Goal: Task Accomplishment & Management: Complete application form

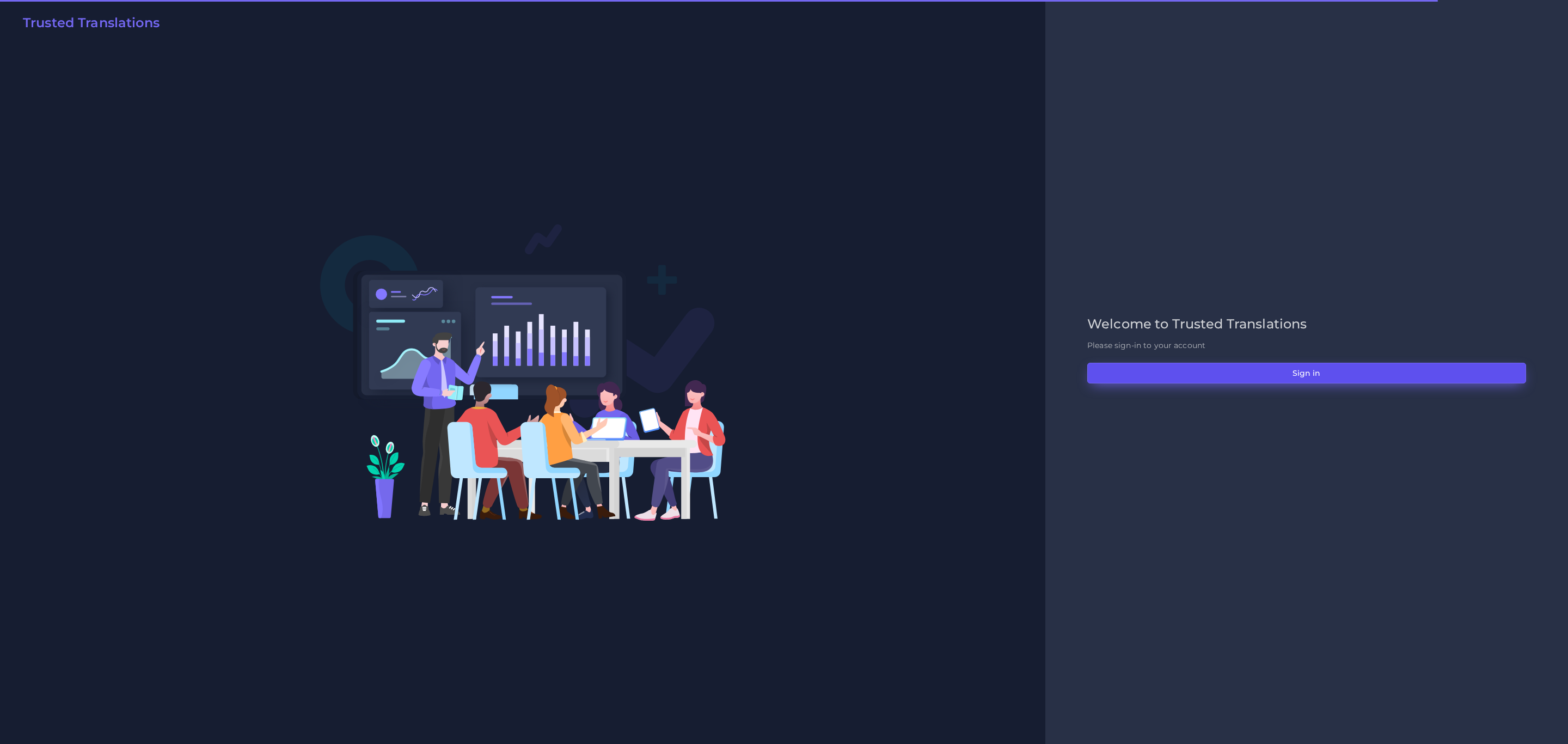
click at [1372, 376] on button "Sign in" at bounding box center [1307, 373] width 439 height 21
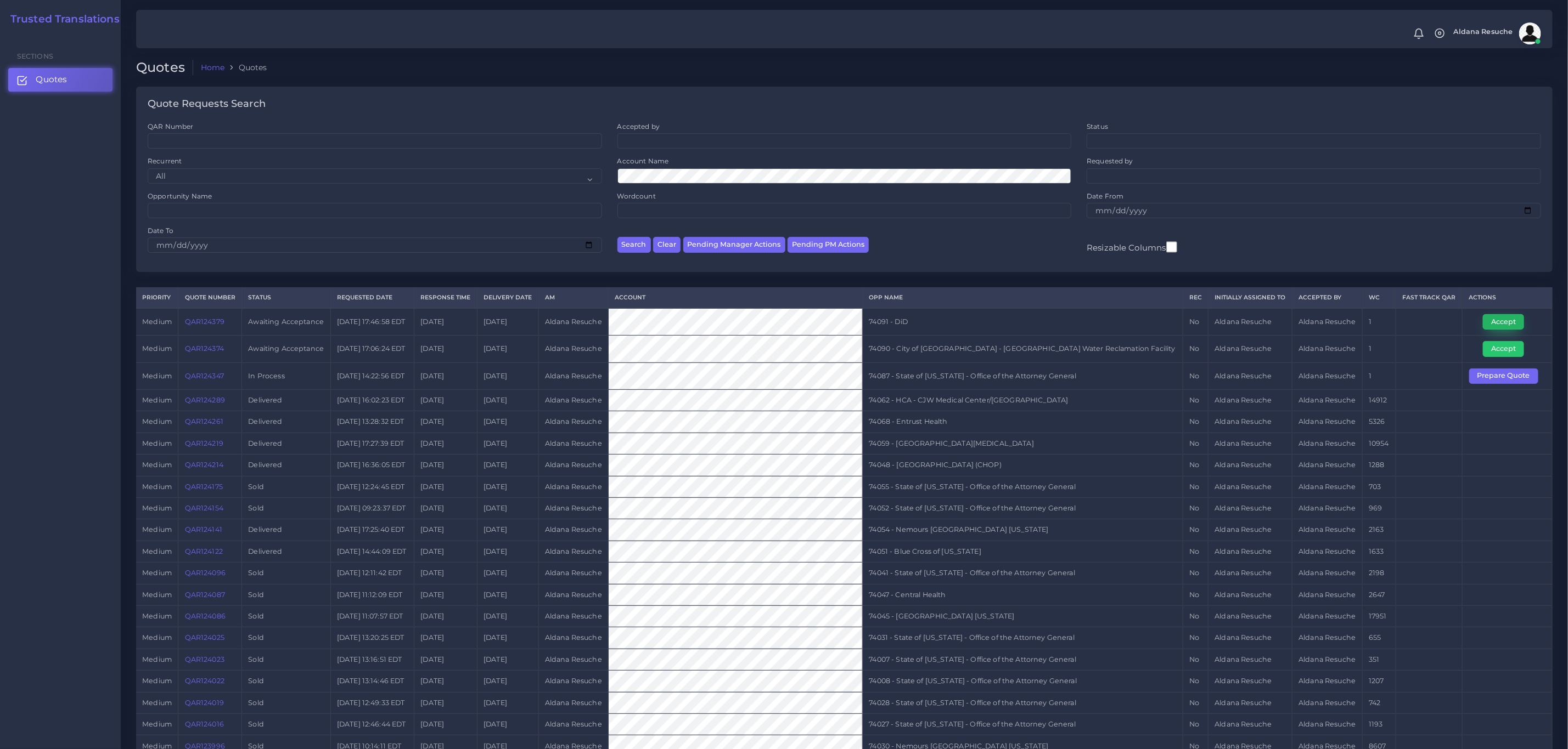
click at [1503, 317] on button "Accept" at bounding box center [1503, 322] width 41 height 15
click at [909, 321] on td "74091 - DiD" at bounding box center [1023, 322] width 320 height 27
copy tr "74091 - DiD"
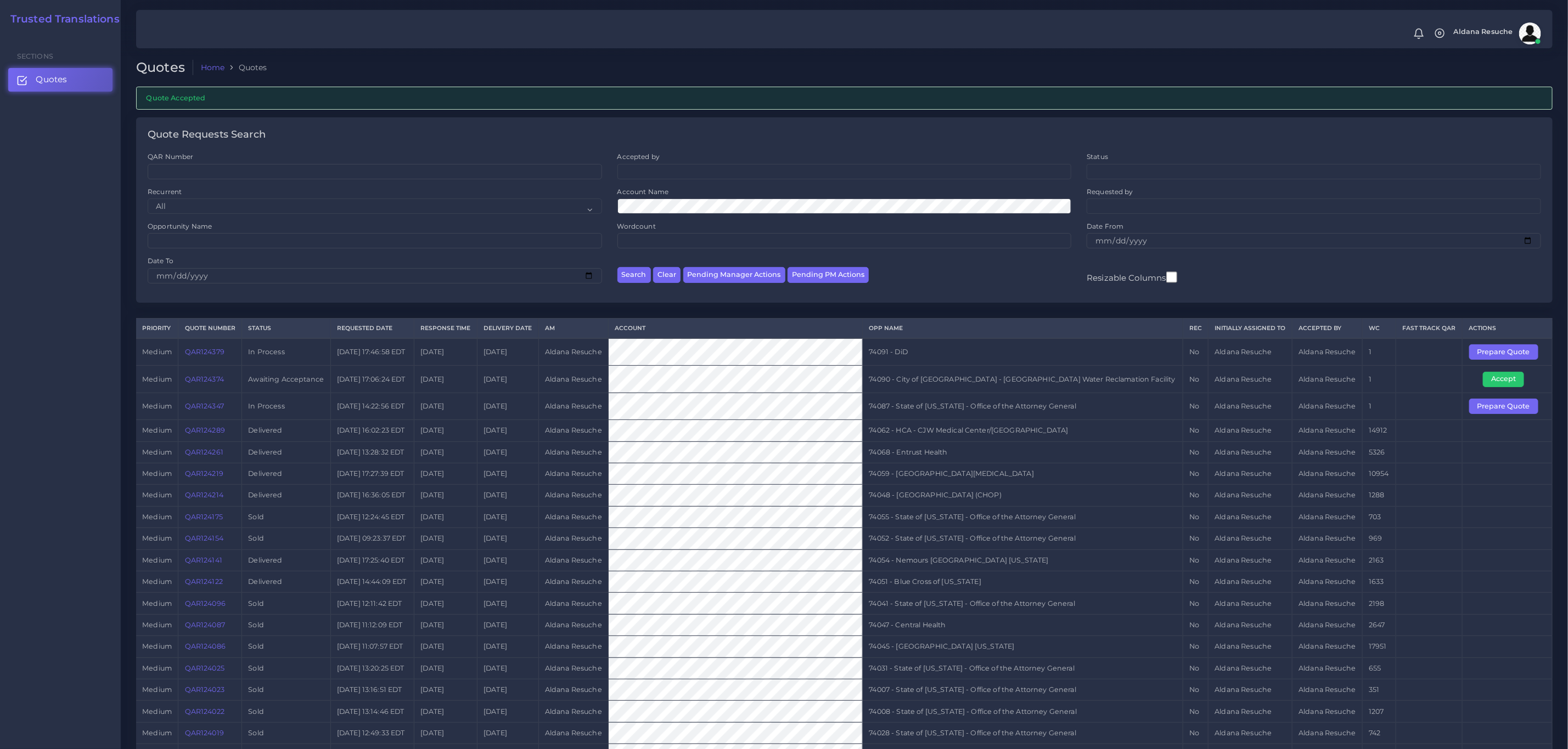
click at [1006, 387] on td "74090 - City of Spokane - Riverside Park Water Reclamation Facility" at bounding box center [1023, 379] width 320 height 27
click at [1512, 382] on button "Accept" at bounding box center [1503, 379] width 41 height 15
click at [1039, 377] on td "74090 - City of Spokane - Riverside Park Water Reclamation Facility" at bounding box center [1023, 379] width 320 height 27
click at [1038, 374] on td "74090 - City of Spokane - Riverside Park Water Reclamation Facility" at bounding box center [1023, 379] width 320 height 27
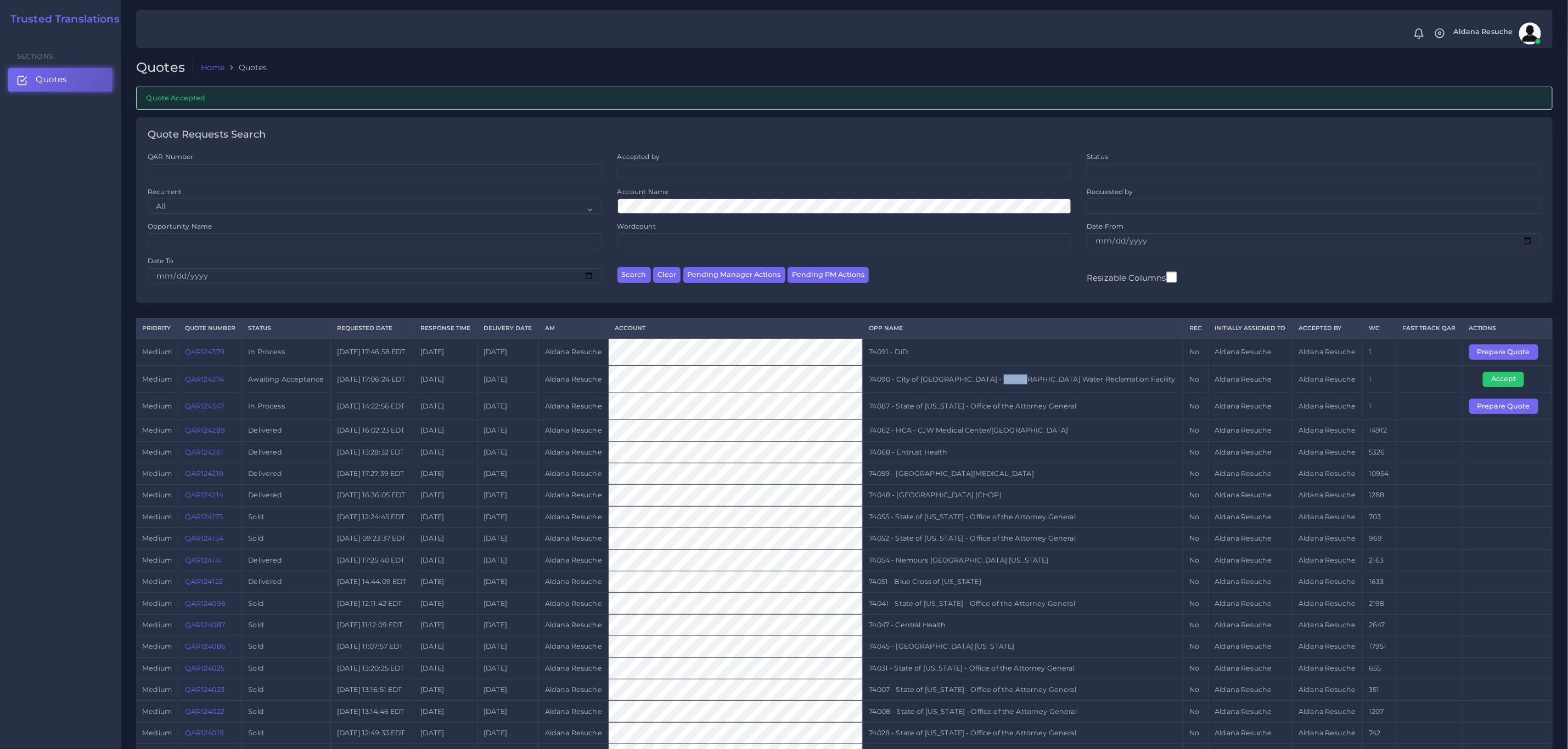
click at [1035, 377] on td "74090 - City of Spokane - Riverside Park Water Reclamation Facility" at bounding box center [1023, 379] width 320 height 27
click at [1026, 386] on td "74090 - City of [GEOGRAPHIC_DATA] - [GEOGRAPHIC_DATA] Water Reclamation Facility" at bounding box center [1023, 379] width 320 height 27
copy tr "74090 - City of [GEOGRAPHIC_DATA] - [GEOGRAPHIC_DATA] Water Reclamation Facility"
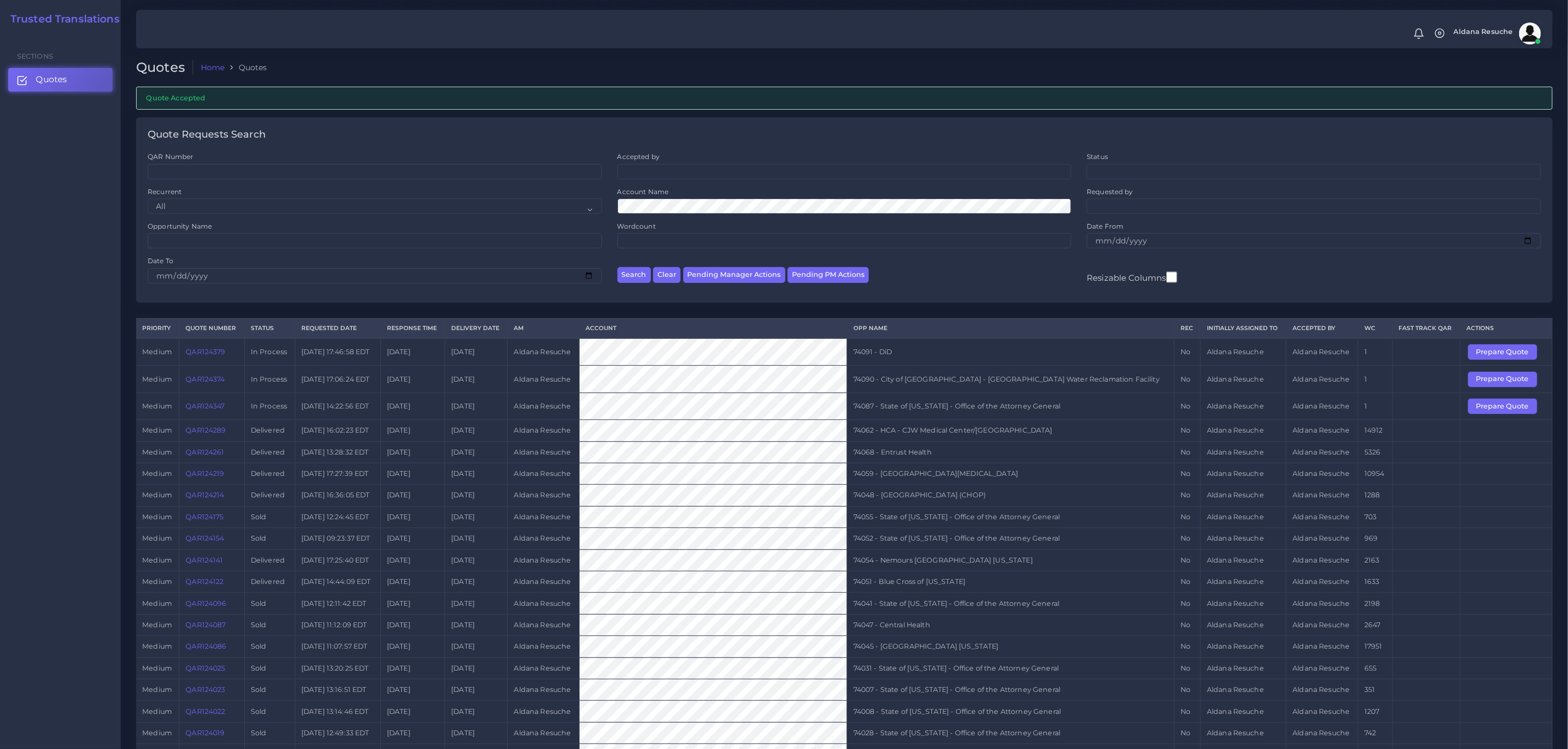
click at [1027, 428] on td "74062 - HCA - CJW Medical Center/Chippenham" at bounding box center [1010, 431] width 328 height 22
click at [1032, 416] on td "74087 - State of [US_STATE] - Office of the Attorney General" at bounding box center [1010, 406] width 328 height 27
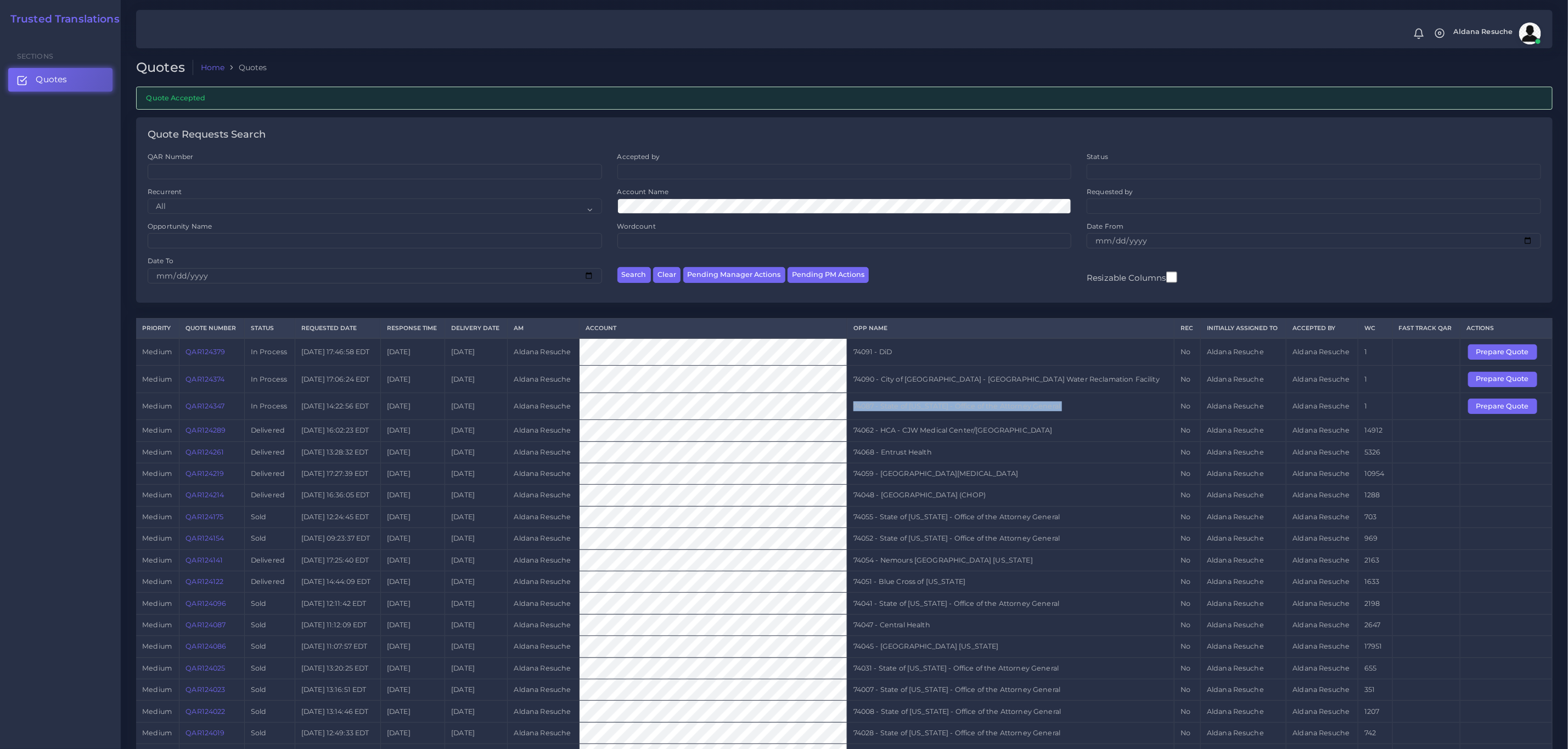
click at [1032, 416] on td "74087 - State of [US_STATE] - Office of the Attorney General" at bounding box center [1010, 406] width 328 height 27
copy tr "74087 - State of [US_STATE] - Office of the Attorney General"
click at [1508, 413] on button "Prepare Quote" at bounding box center [1502, 406] width 69 height 15
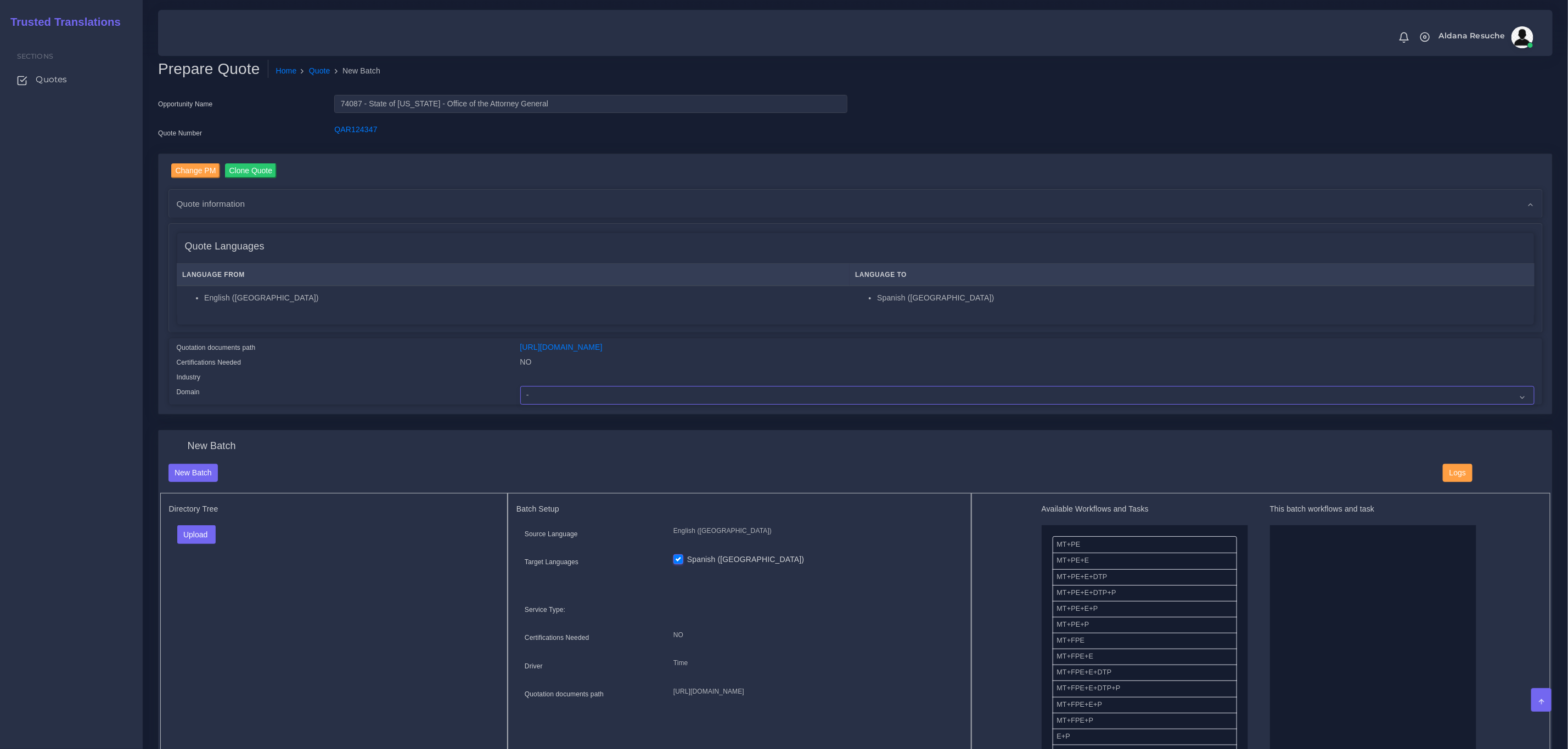
click at [558, 395] on select "- Advertising and Media Agriculture, Forestry and Fishing Architecture, Buildin…" at bounding box center [1027, 395] width 1014 height 18
select select "Legal Services"
click at [520, 386] on select "- Advertising and Media Agriculture, Forestry and Fishing Architecture, Buildin…" at bounding box center [1027, 395] width 1014 height 18
click at [201, 544] on button "Upload" at bounding box center [196, 534] width 39 height 18
click at [213, 565] on label "Folder" at bounding box center [216, 559] width 76 height 14
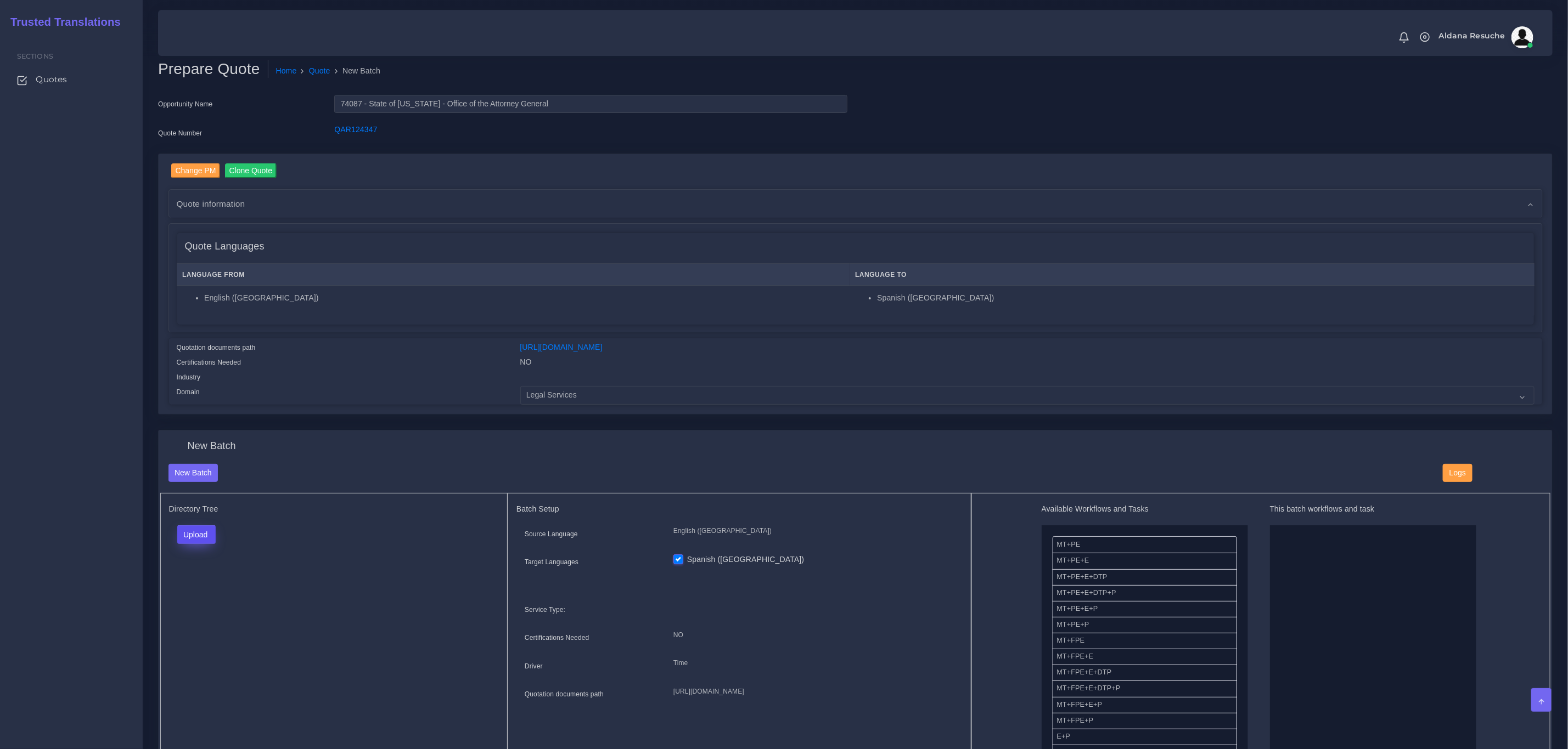
click at [193, 534] on button "Upload" at bounding box center [196, 534] width 39 height 18
click at [201, 583] on label "Files" at bounding box center [216, 577] width 76 height 14
drag, startPoint x: 1125, startPoint y: 591, endPoint x: 1114, endPoint y: 588, distance: 11.4
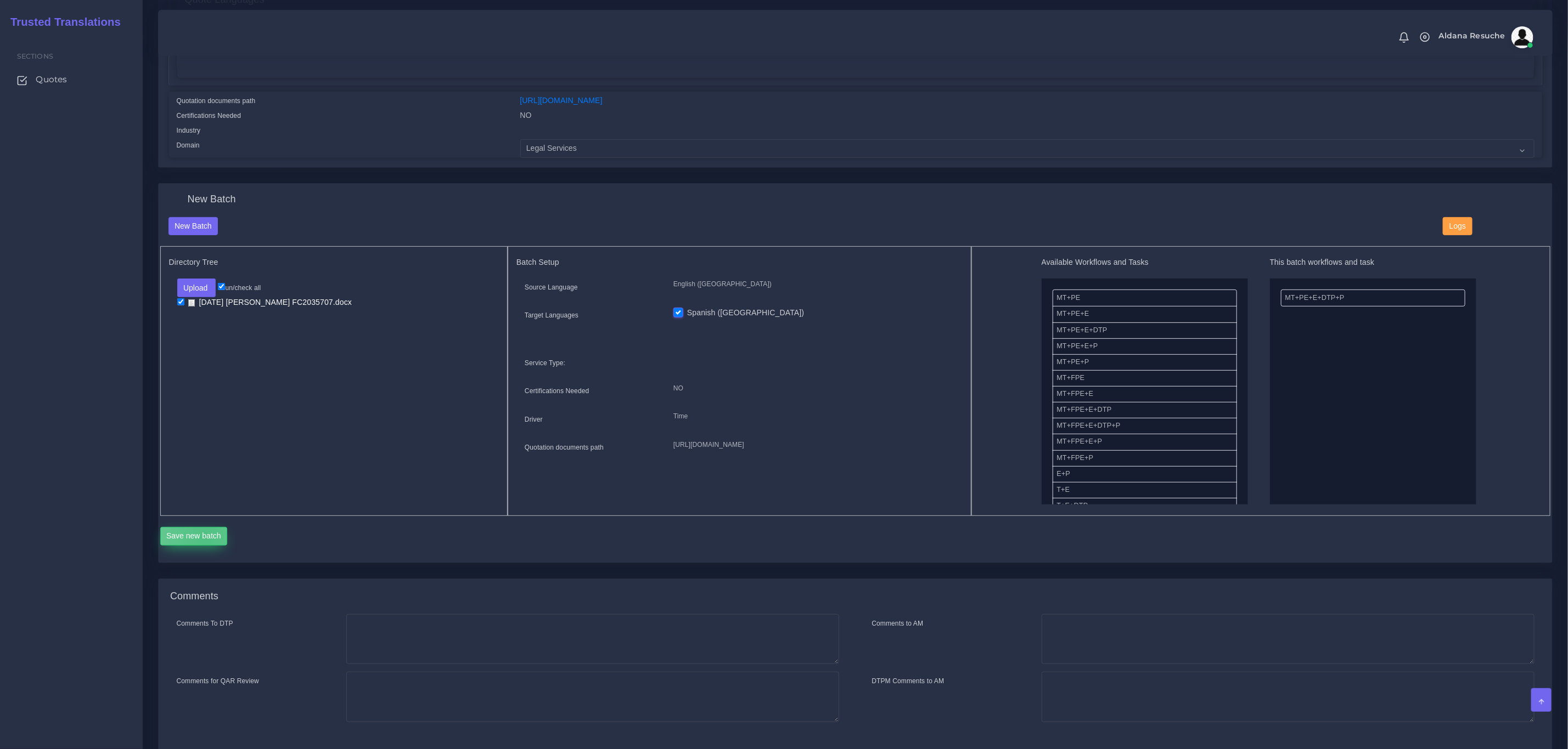
click at [205, 539] on button "Save new batch" at bounding box center [194, 536] width 68 height 18
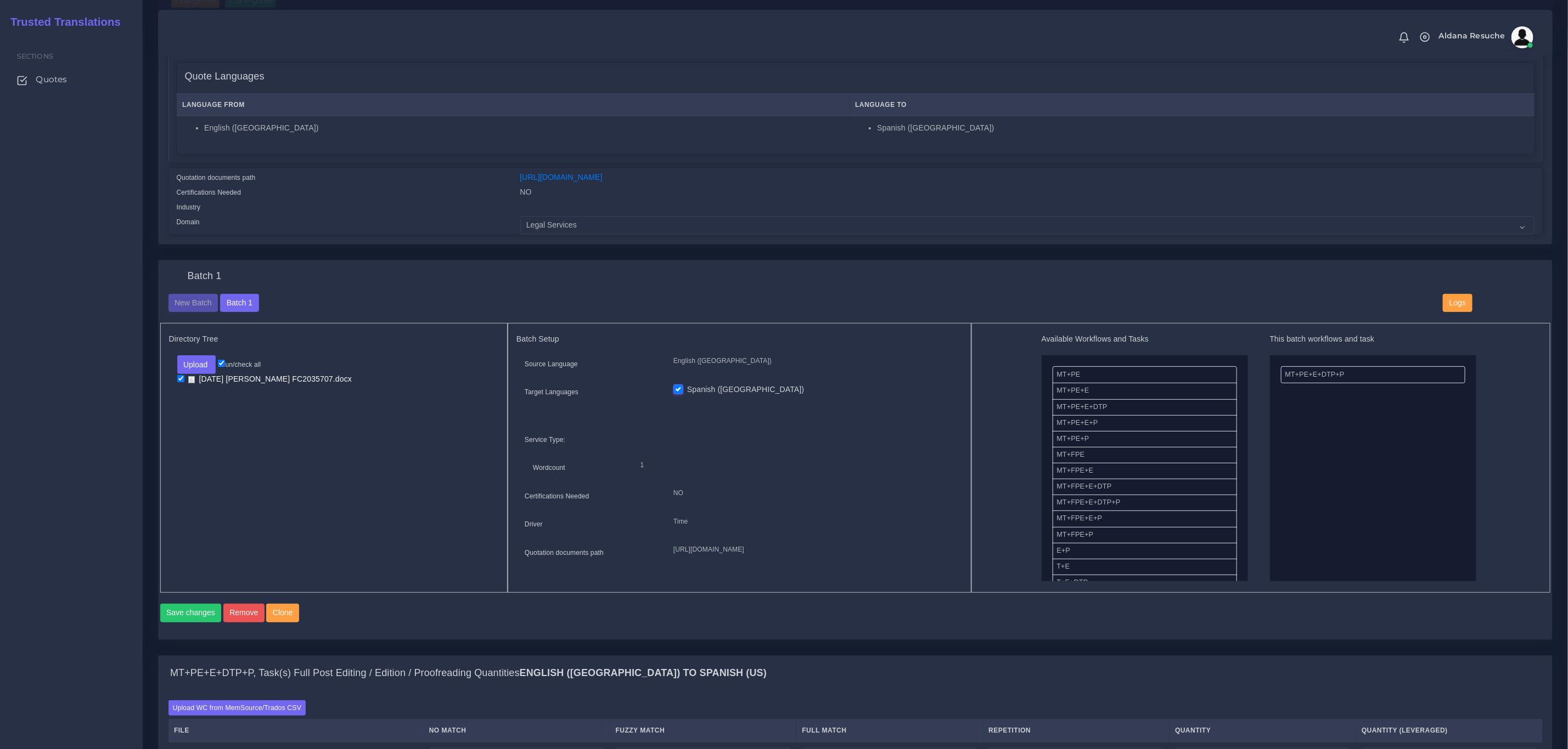
scroll to position [247, 0]
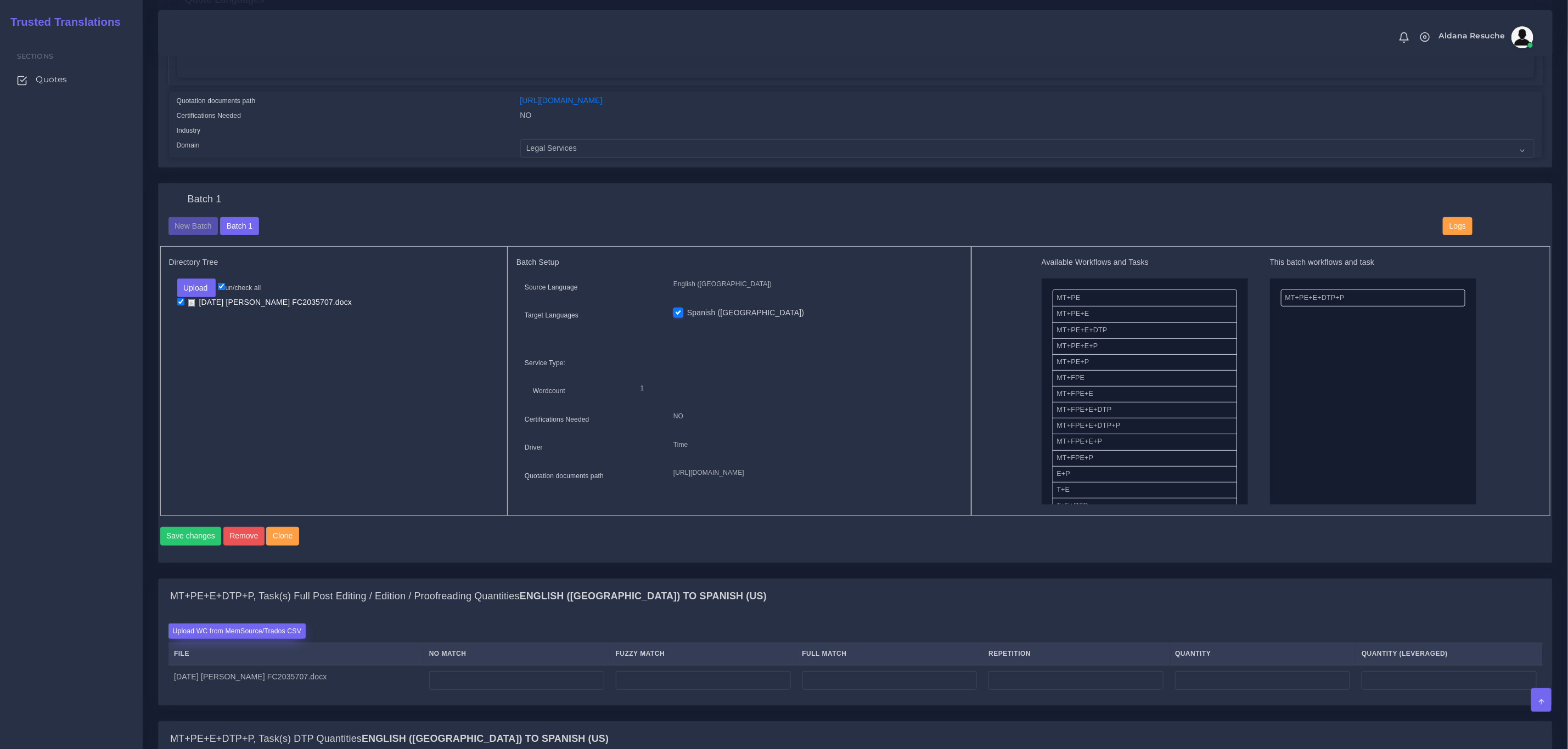
click at [223, 638] on label "Upload WC from MemSource/Trados CSV" at bounding box center [237, 631] width 137 height 15
click at [0, 0] on input "Upload WC from MemSource/Trados CSV" at bounding box center [0, 0] width 0 height 0
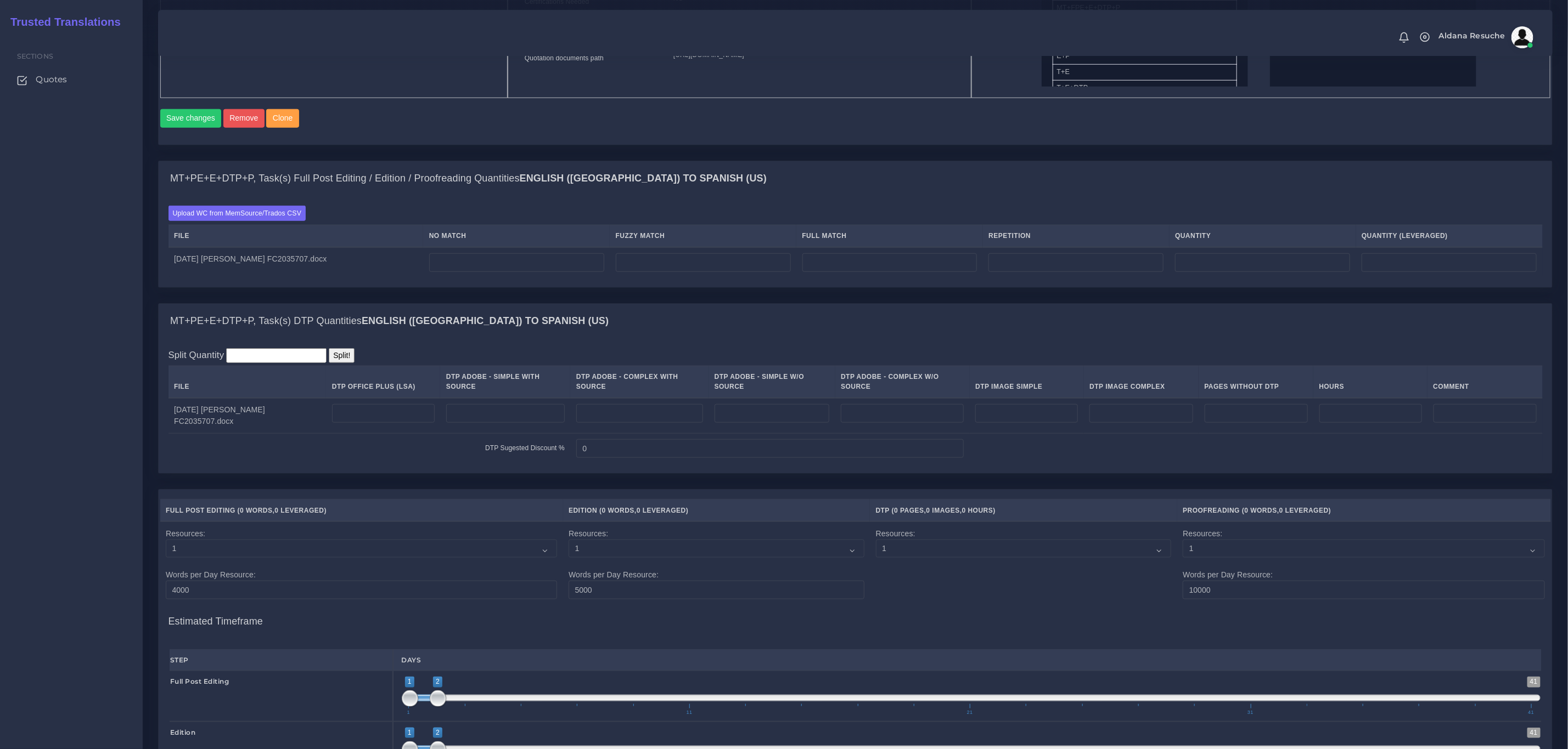
scroll to position [822, 0]
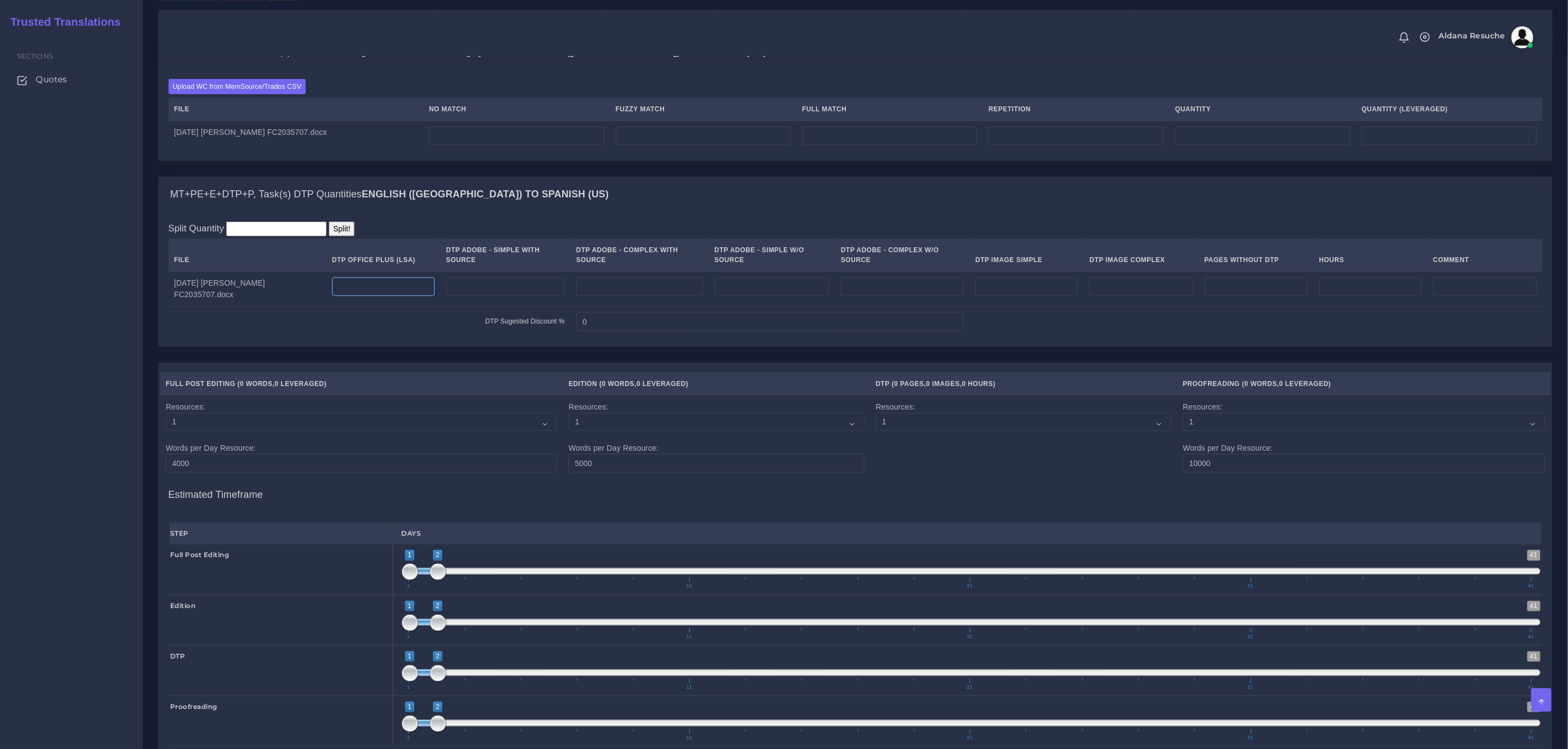
click at [371, 296] on input "number" at bounding box center [383, 286] width 103 height 18
type input "4"
click at [592, 203] on div "MT+PE+E+DTP+P, Task(s) DTP Quantities English (US) TO Spanish (US)" at bounding box center [855, 194] width 1393 height 35
click at [531, 146] on input "number" at bounding box center [516, 135] width 175 height 18
type input "42"
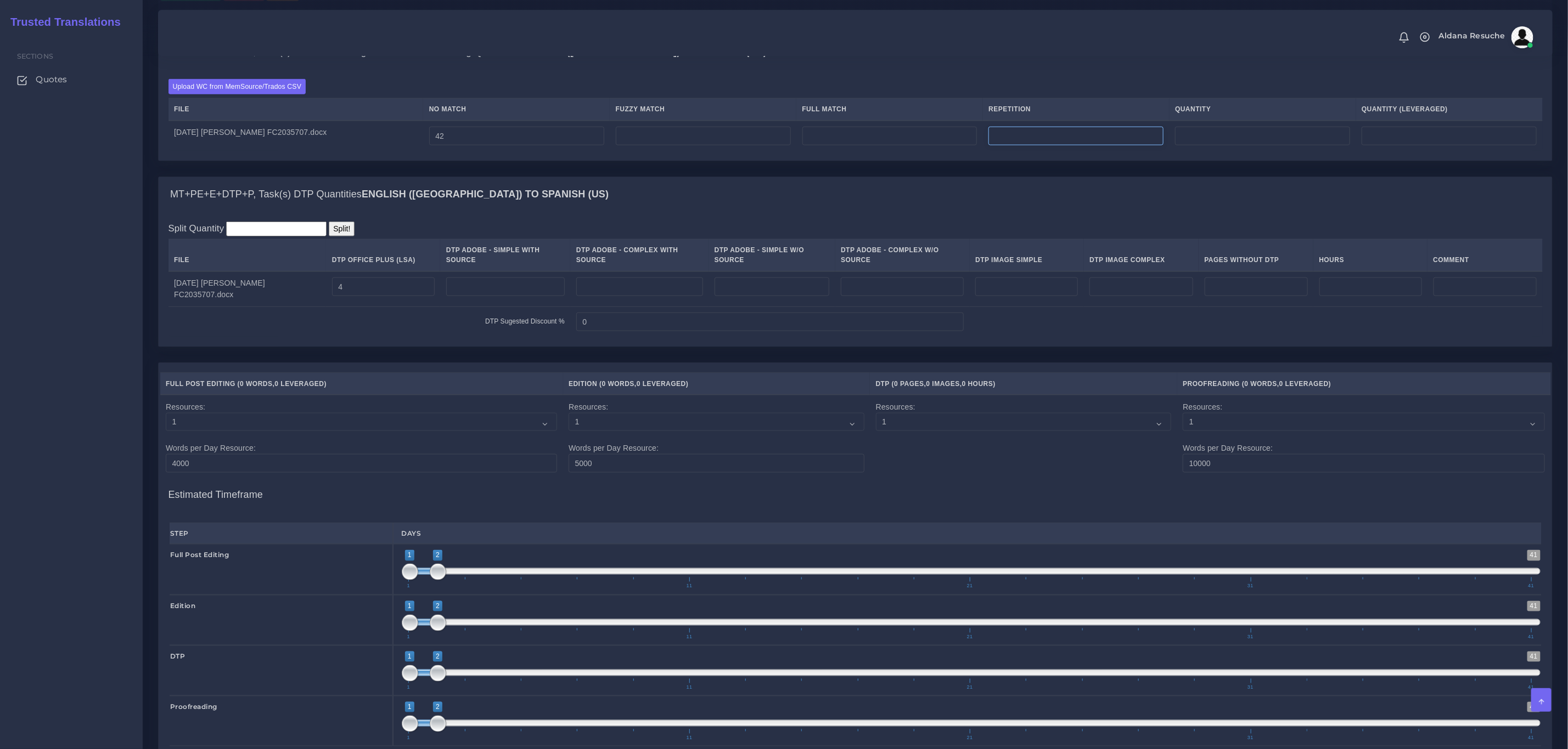
type input "42"
click at [1082, 146] on input "number" at bounding box center [1076, 135] width 175 height 18
type input "4"
type input "525"
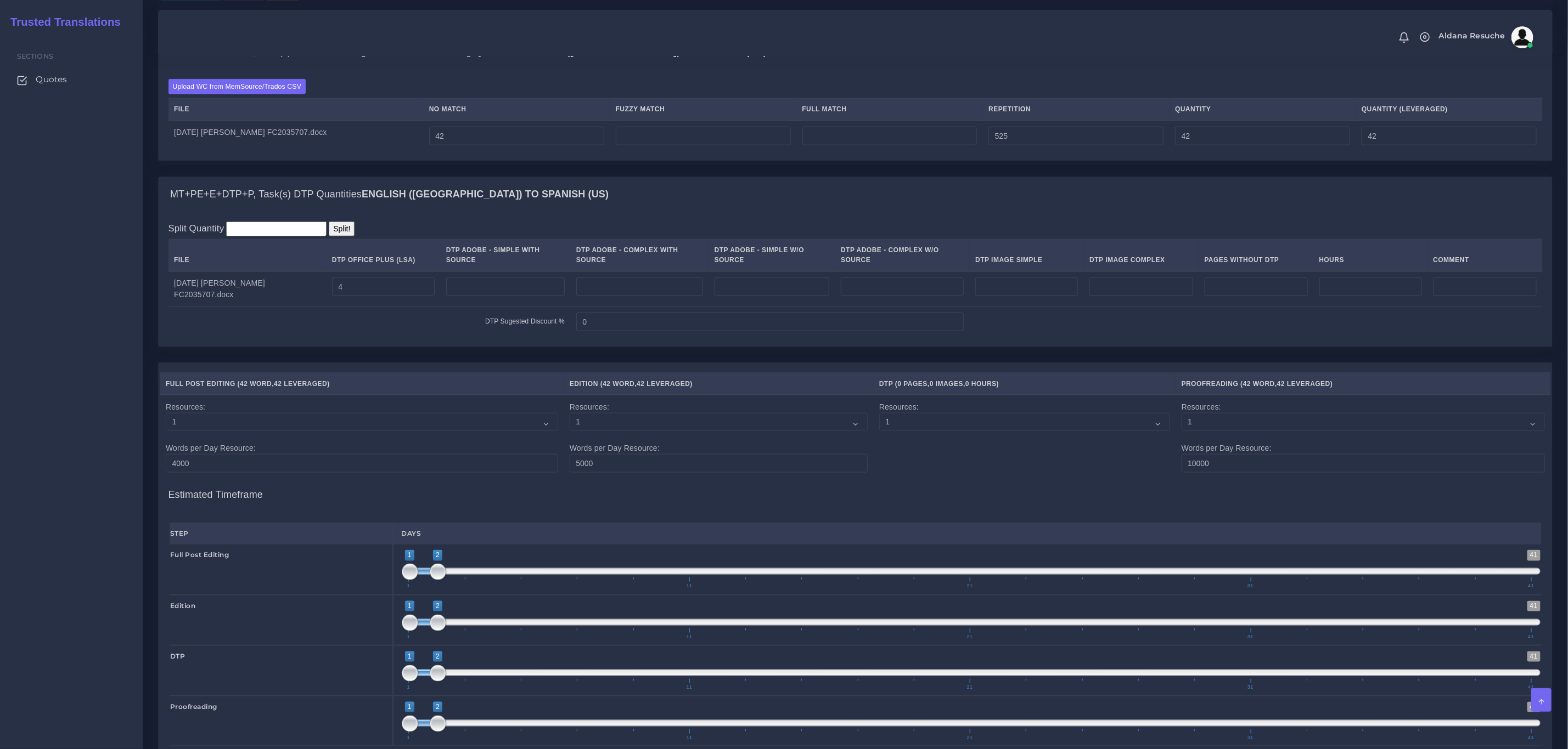
type input "567"
type input "173"
click at [1112, 198] on div "MT+PE+E+DTP+P, Task(s) DTP Quantities English (US) TO Spanish (US)" at bounding box center [855, 194] width 1393 height 35
click at [673, 151] on td at bounding box center [703, 136] width 186 height 31
click at [677, 146] on input "number" at bounding box center [703, 135] width 175 height 18
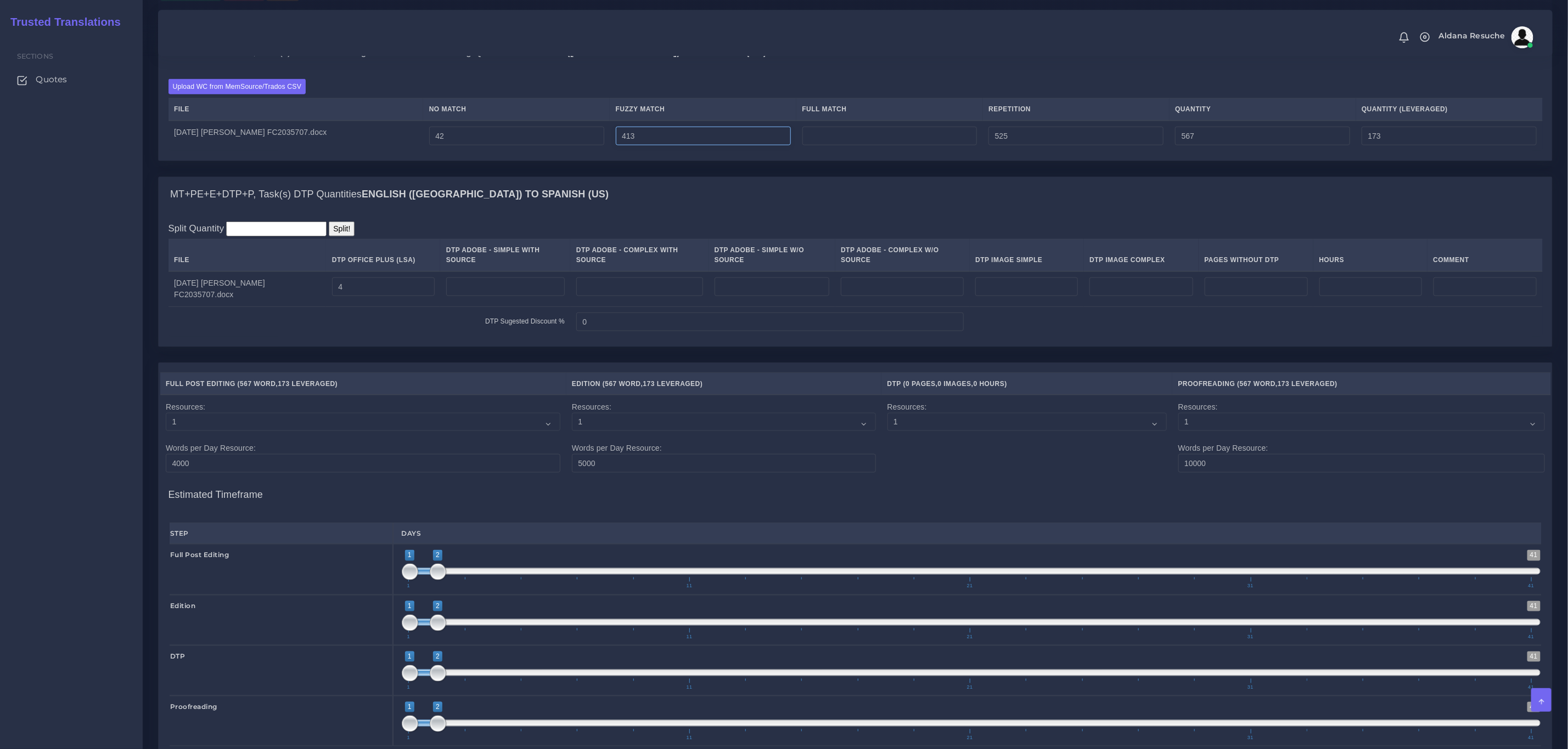
type input "413"
type input "980"
type input "379"
click at [924, 146] on input "number" at bounding box center [889, 135] width 175 height 18
type input "525"
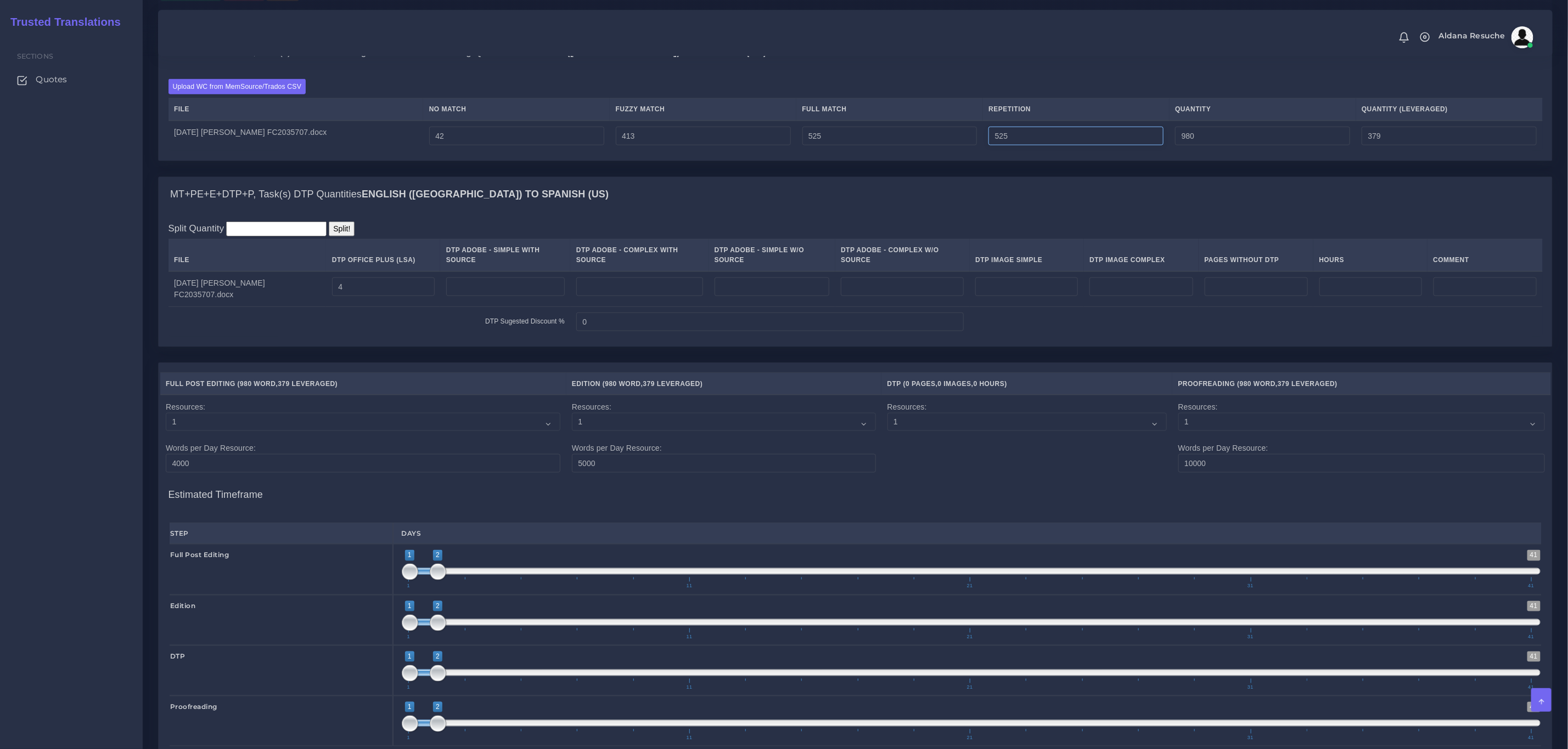
type input "1505"
type input "511"
drag, startPoint x: 1035, startPoint y: 146, endPoint x: 487, endPoint y: 191, distance: 549.8
click at [487, 191] on form "MT+PE+E+DTP+P, Task(s) Full Post Editing / Edition / Proofreading Quantities En…" at bounding box center [855, 517] width 1394 height 966
type input "0"
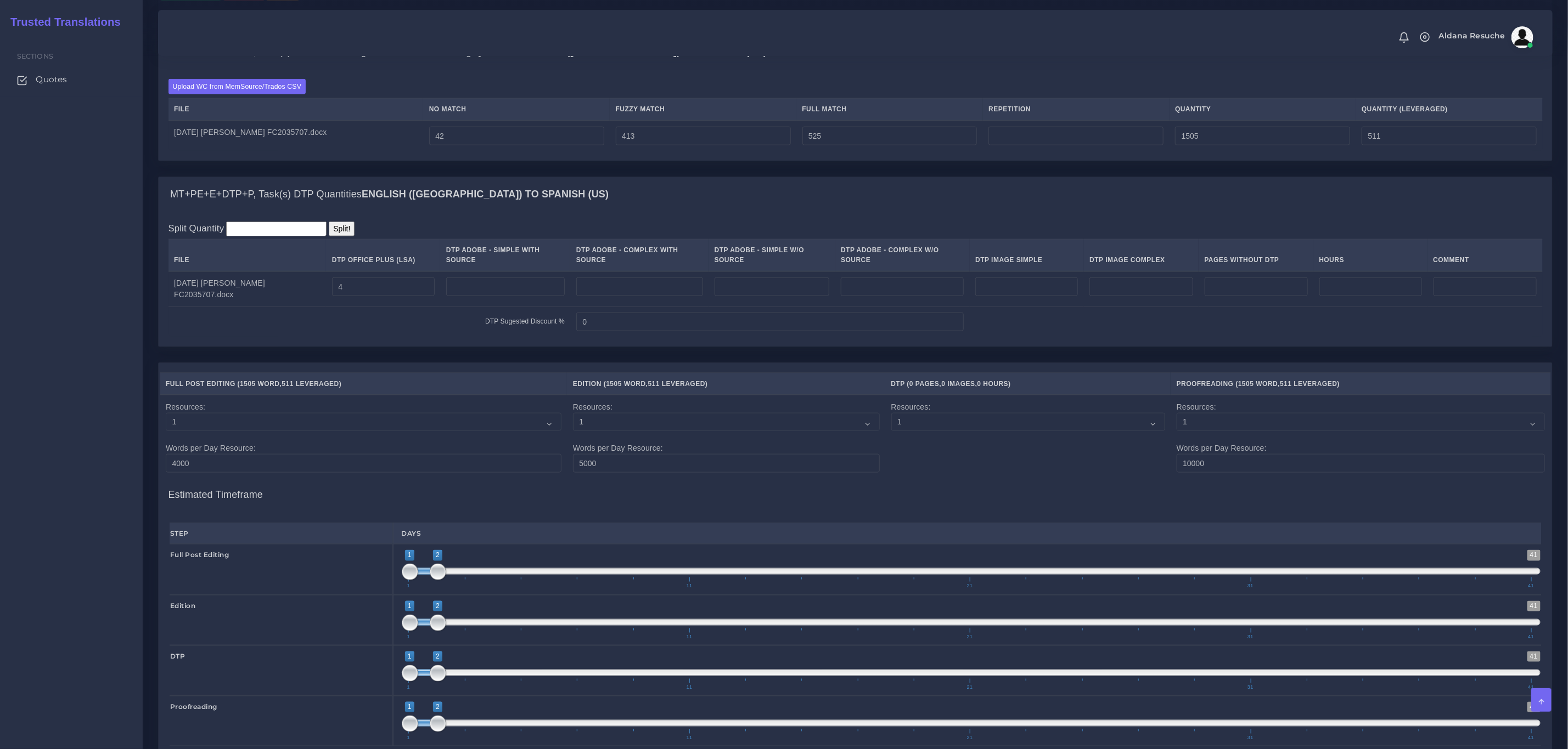
type input "980"
type input "379"
click at [581, 196] on div "MT+PE+E+DTP+P, Task(s) DTP Quantities English (US) TO Spanish (US)" at bounding box center [855, 194] width 1393 height 35
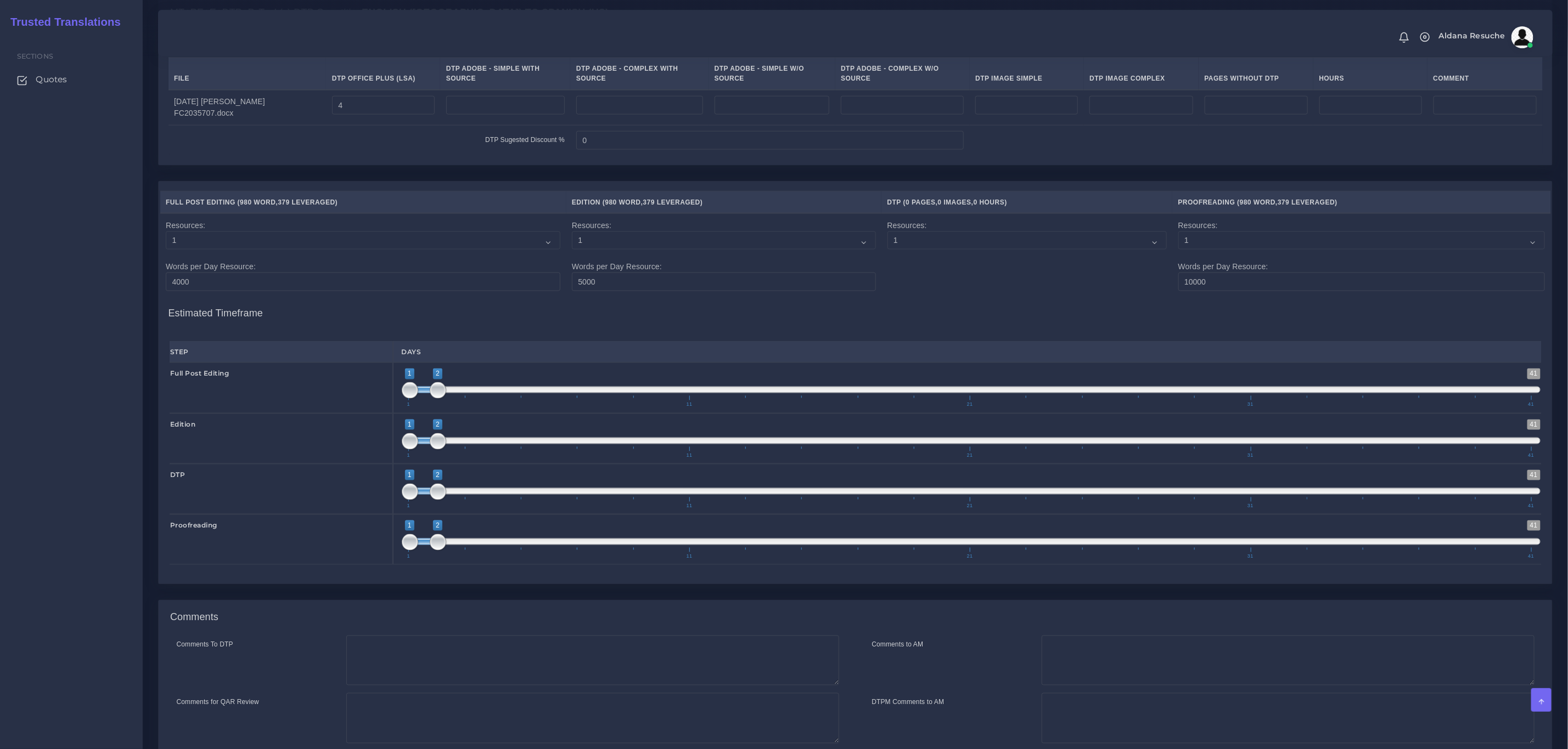
scroll to position [1119, 0]
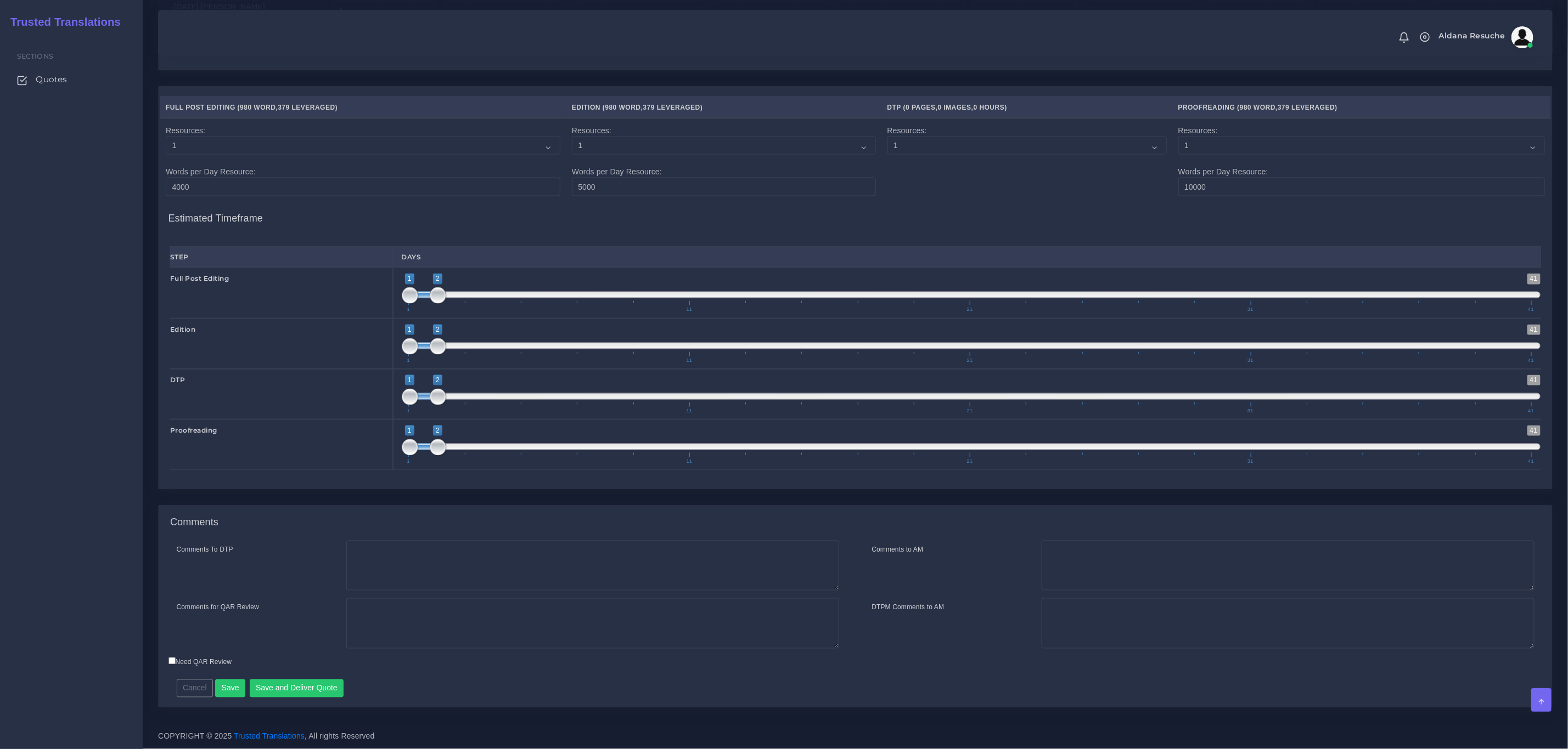
click at [509, 538] on div "Comments" at bounding box center [855, 523] width 1393 height 35
click at [504, 553] on textarea "Comments To DTP" at bounding box center [593, 566] width 493 height 51
type textarea "DTP in word"
type textarea "PEEP+DTP"
click at [306, 698] on div "Comments To DTP DTP in word Comments for QAR Review PEEP+DTP" at bounding box center [855, 624] width 1393 height 167
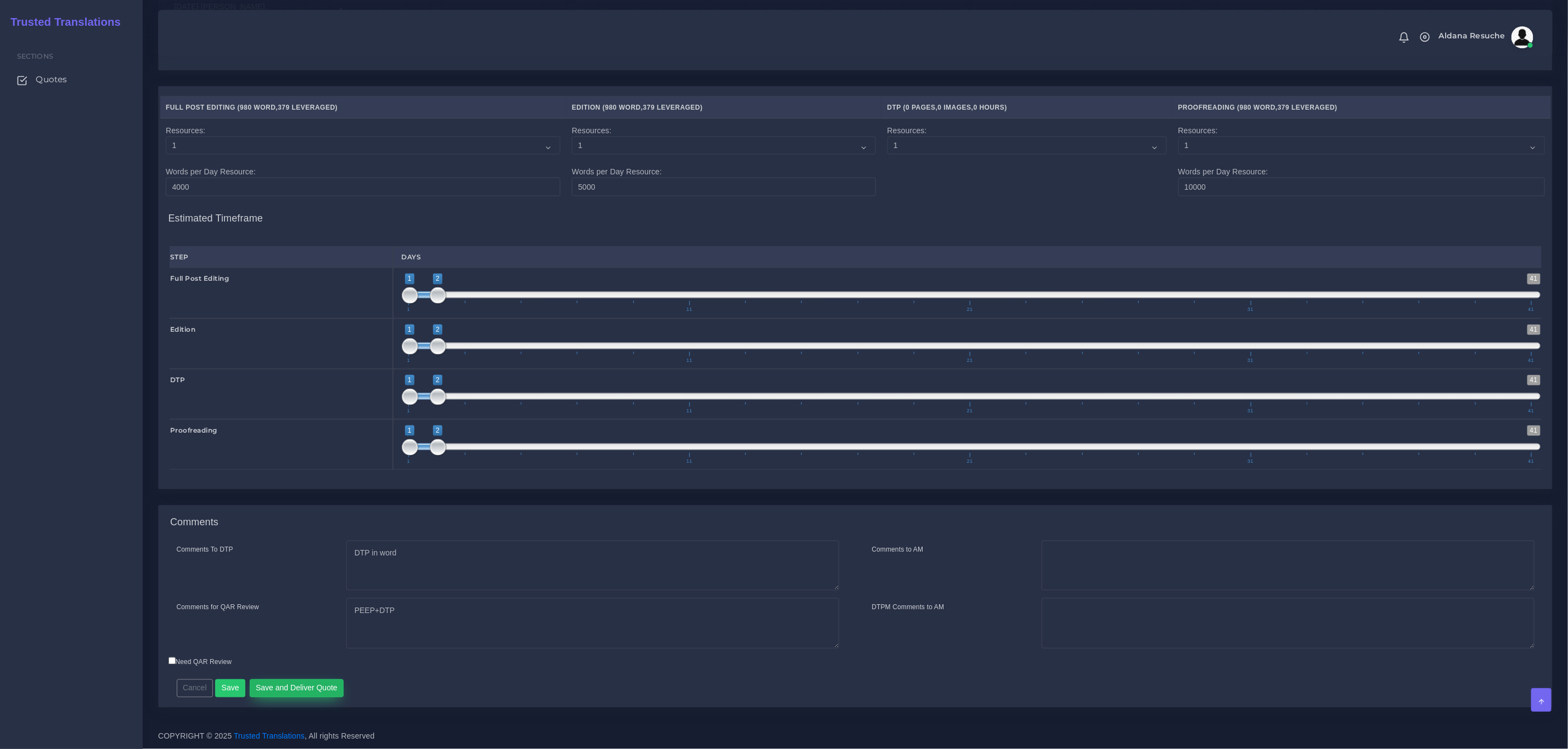
click at [310, 689] on button "Save and Deliver Quote" at bounding box center [296, 688] width 94 height 18
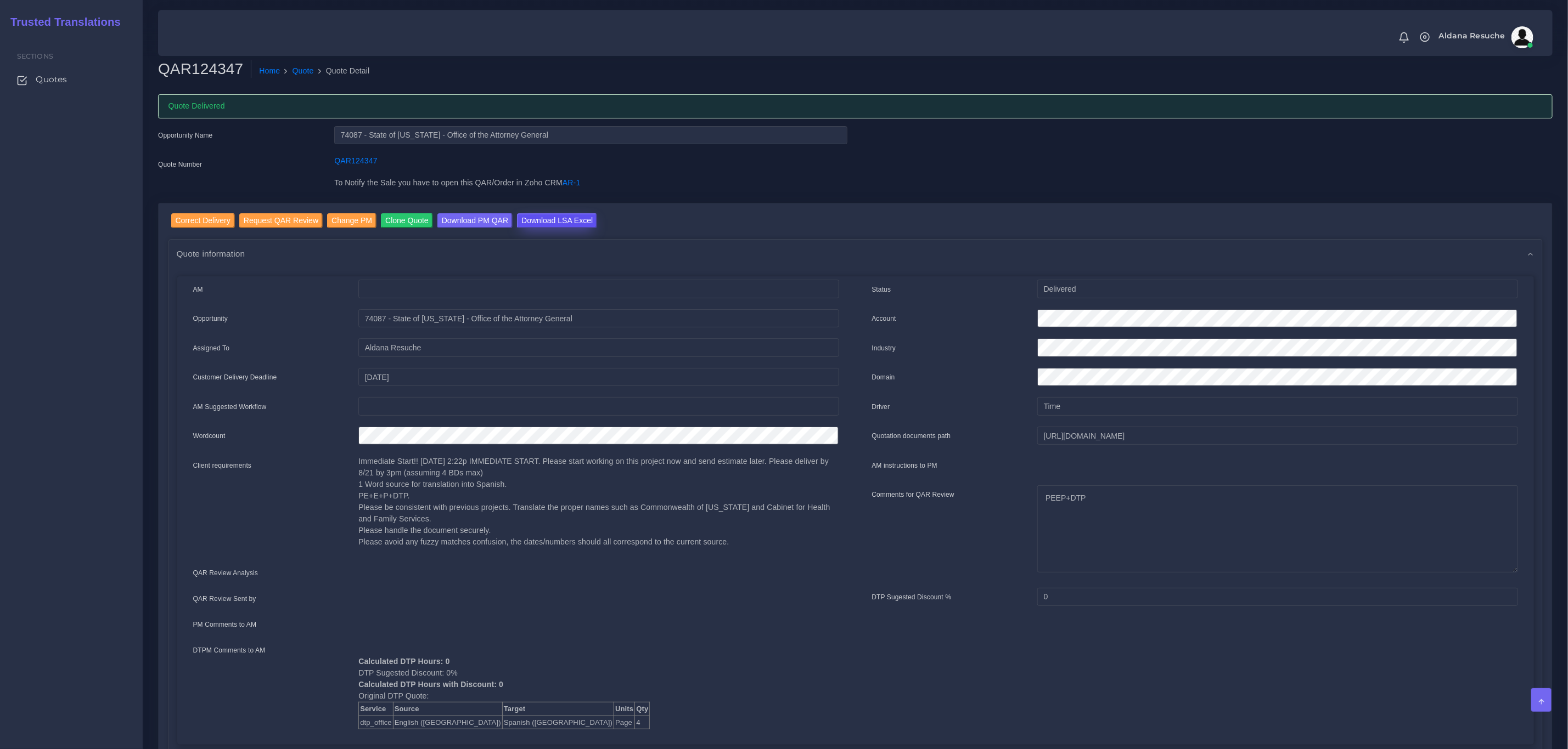
click at [542, 222] on input "Download LSA Excel" at bounding box center [557, 220] width 80 height 15
click at [305, 68] on link "Quote" at bounding box center [303, 71] width 22 height 11
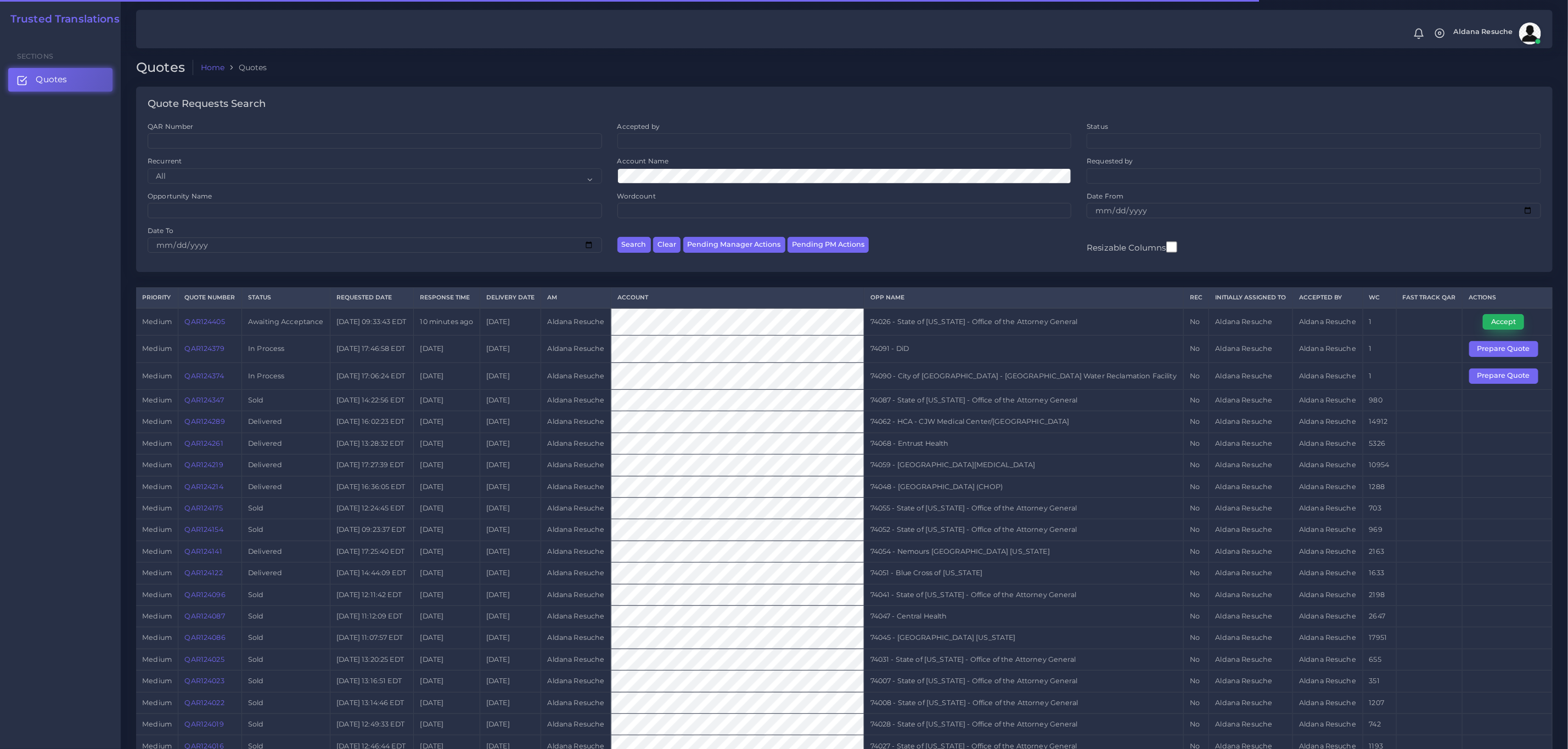
click at [1514, 330] on button "Accept" at bounding box center [1503, 322] width 41 height 15
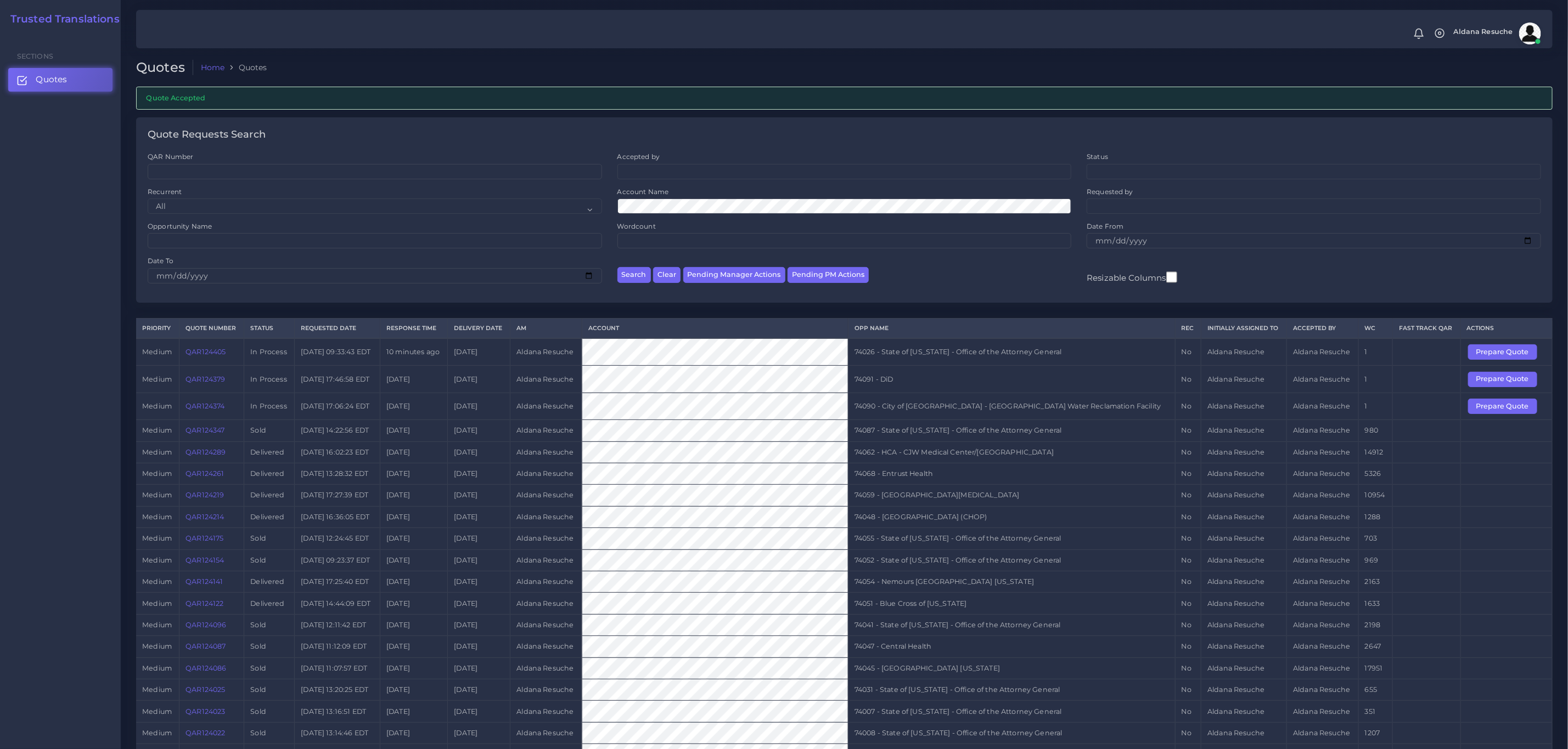
click at [997, 348] on td "74026 - State of [US_STATE] - Office of the Attorney General" at bounding box center [1011, 351] width 327 height 27
copy tr "74026 - State of [US_STATE] - Office of the Attorney General"
